Goal: Information Seeking & Learning: Learn about a topic

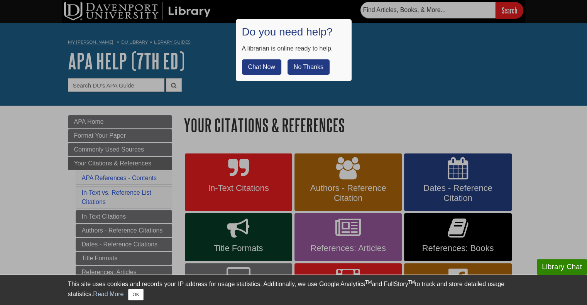
click at [305, 60] on button "No Thanks" at bounding box center [309, 66] width 42 height 15
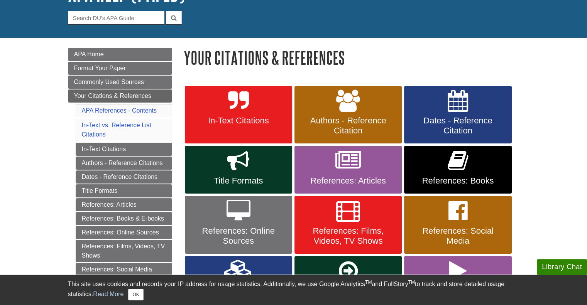
scroll to position [77, 0]
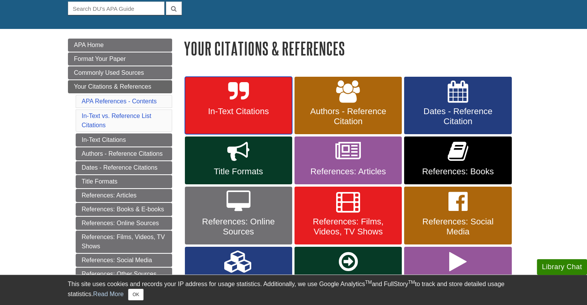
click at [252, 91] on link "In-Text Citations" at bounding box center [238, 106] width 107 height 58
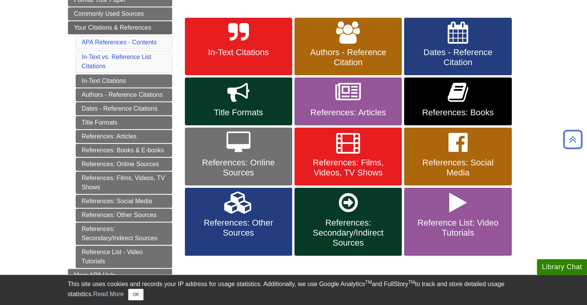
scroll to position [136, 0]
click at [146, 97] on link "Authors - Reference Citations" at bounding box center [124, 94] width 97 height 13
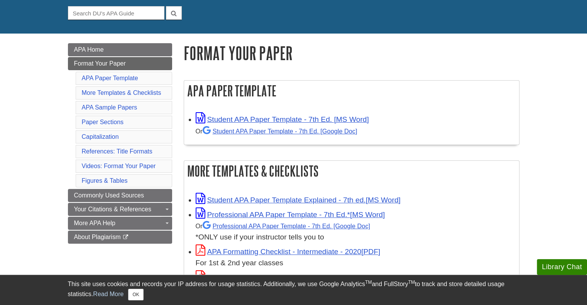
scroll to position [73, 0]
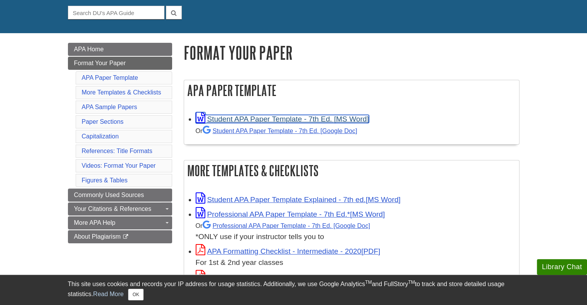
click at [256, 119] on link "Student APA Paper Template - 7th Ed. [MS Word]" at bounding box center [282, 119] width 173 height 8
click at [286, 117] on link "Student APA Paper Template - 7th Ed. [MS Word]" at bounding box center [282, 119] width 173 height 8
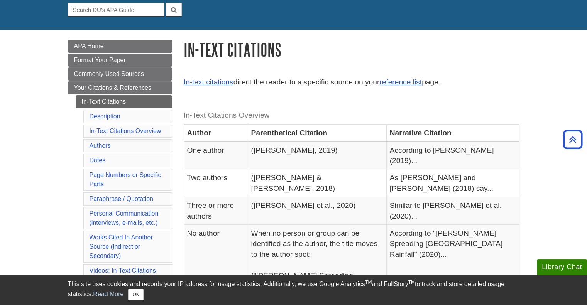
scroll to position [68, 0]
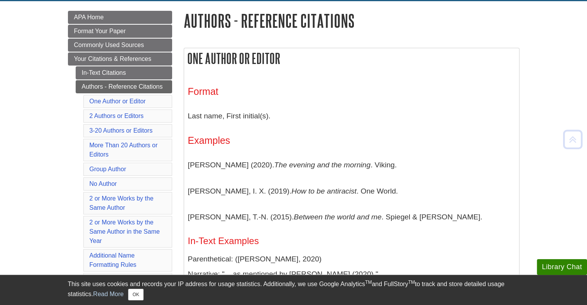
scroll to position [105, 0]
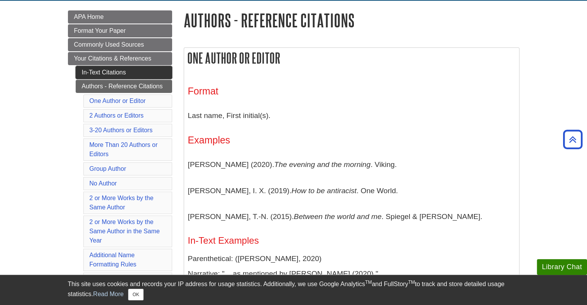
click at [117, 69] on link "In-Text Citations" at bounding box center [124, 72] width 97 height 13
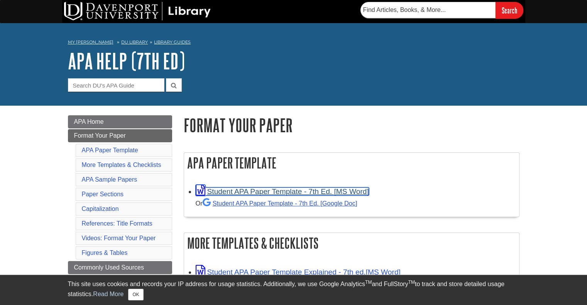
click at [248, 191] on link "Student APA Paper Template - 7th Ed. [MS Word]" at bounding box center [282, 192] width 173 height 8
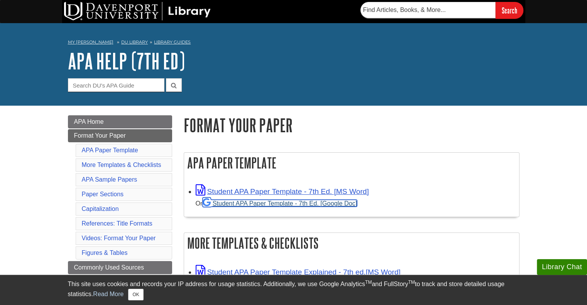
click at [328, 204] on link "Student APA Paper Template - 7th Ed. [Google Doc]" at bounding box center [280, 203] width 155 height 7
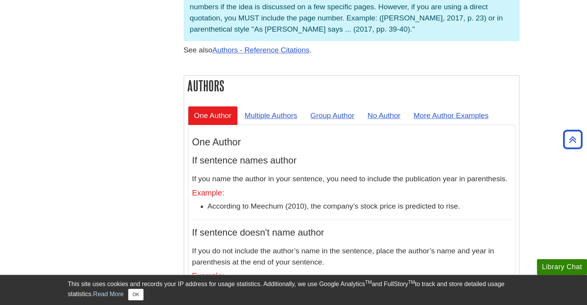
scroll to position [657, 0]
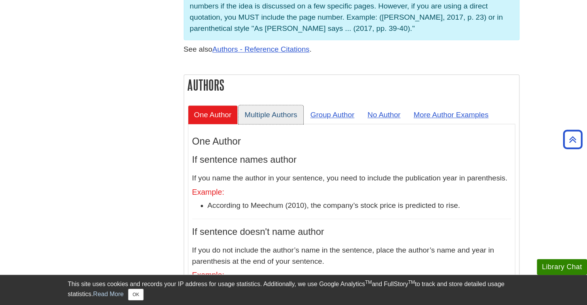
click at [274, 105] on link "Multiple Authors" at bounding box center [271, 114] width 65 height 19
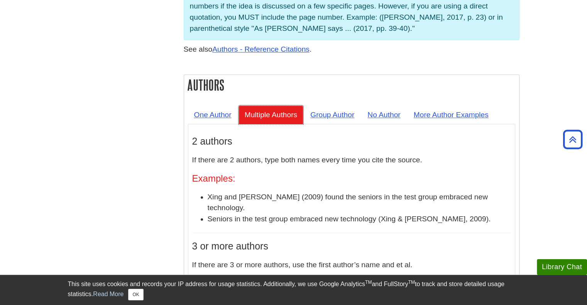
scroll to position [721, 0]
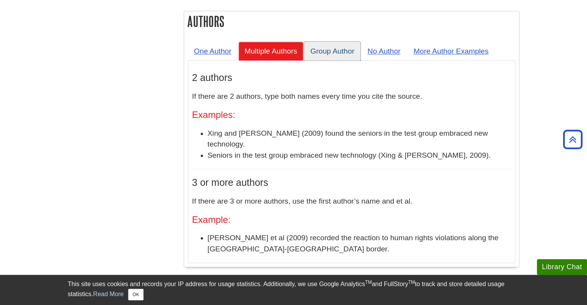
click at [342, 42] on link "Group Author" at bounding box center [332, 51] width 56 height 19
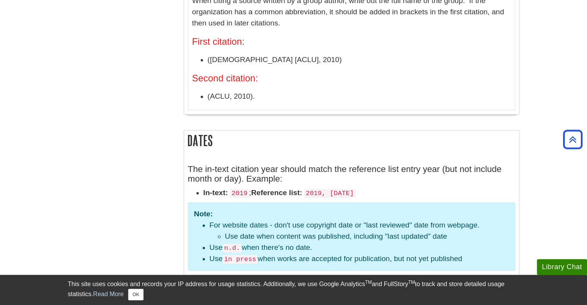
scroll to position [816, 0]
